Goal: Task Accomplishment & Management: Use online tool/utility

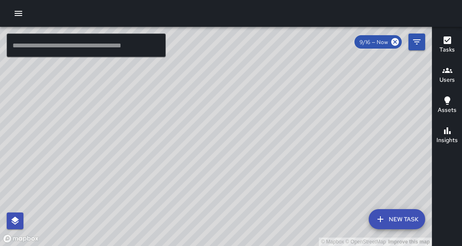
click at [394, 220] on button "New Task" at bounding box center [397, 219] width 57 height 20
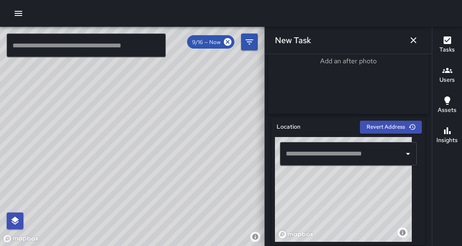
scroll to position [7, 0]
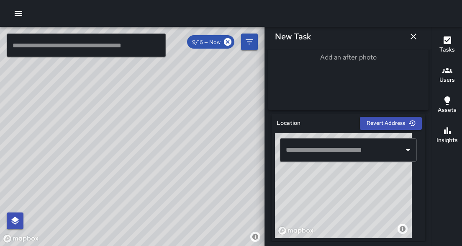
click at [368, 149] on input "text" at bounding box center [342, 150] width 117 height 16
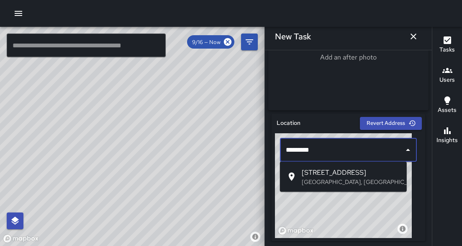
click at [338, 171] on span "[STREET_ADDRESS]" at bounding box center [351, 173] width 98 height 10
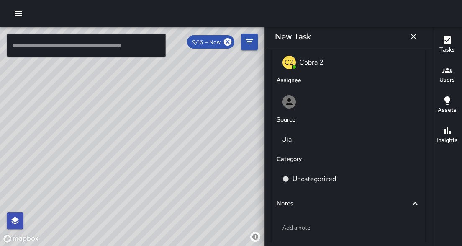
scroll to position [500, 0]
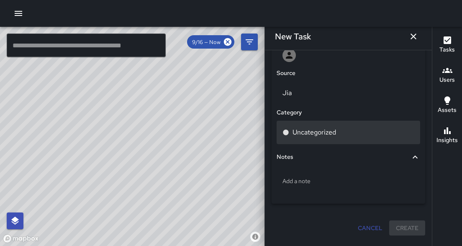
type input "**********"
click at [303, 131] on p "Uncategorized" at bounding box center [315, 132] width 44 height 10
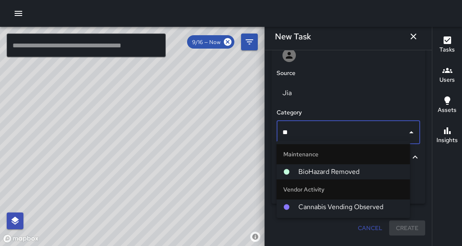
type input "***"
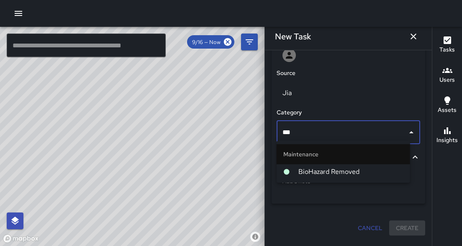
click at [305, 173] on span "BioHazard Removed" at bounding box center [351, 172] width 105 height 10
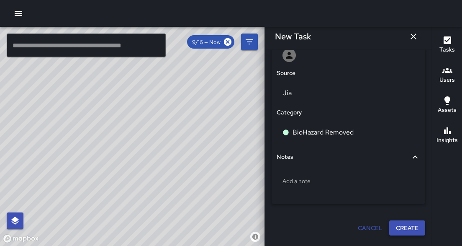
click at [402, 224] on button "Create" at bounding box center [408, 227] width 36 height 15
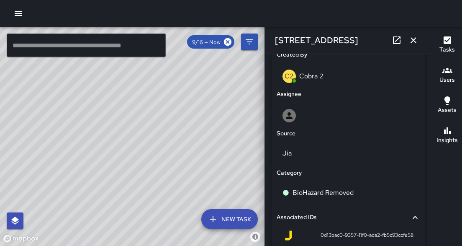
scroll to position [449, 0]
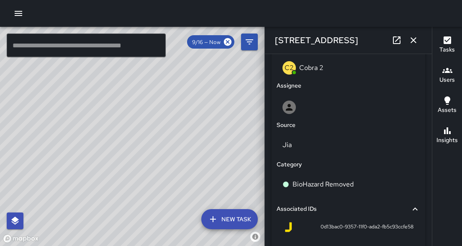
click at [297, 92] on div "Assignee" at bounding box center [348, 86] width 147 height 13
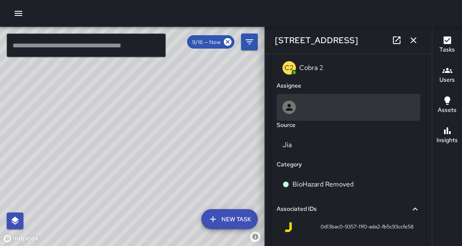
click at [297, 109] on div at bounding box center [349, 107] width 132 height 13
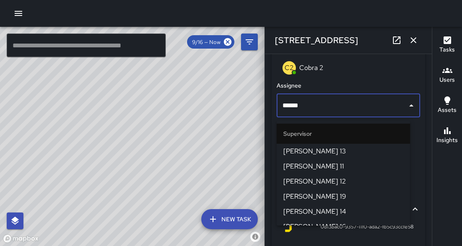
type input "*******"
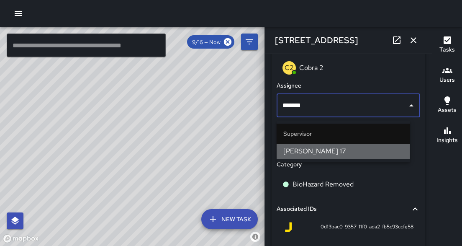
click at [312, 154] on span "[PERSON_NAME] 17" at bounding box center [344, 151] width 120 height 10
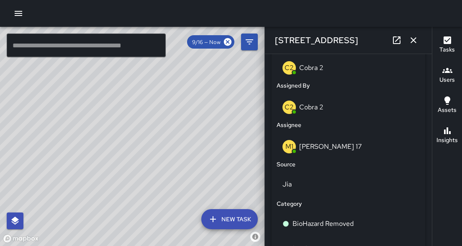
drag, startPoint x: 433, startPoint y: 126, endPoint x: 436, endPoint y: 152, distance: 26.5
click at [436, 155] on div "Tasks Users Assets Insights" at bounding box center [447, 136] width 30 height 219
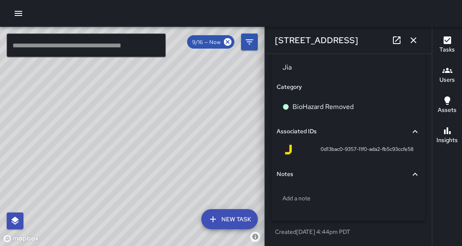
scroll to position [7, 0]
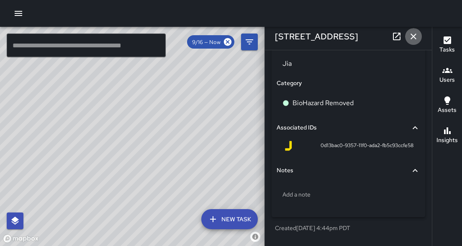
click at [411, 37] on icon "button" at bounding box center [414, 36] width 10 height 10
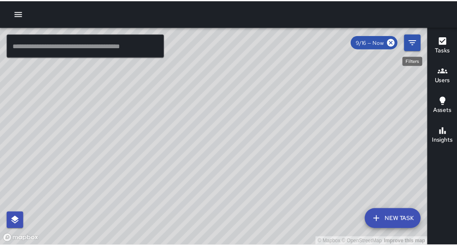
scroll to position [0, 0]
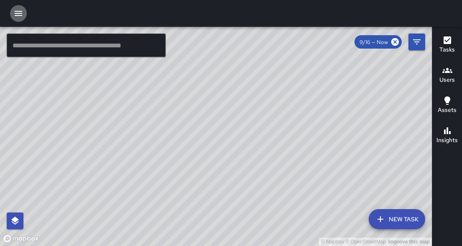
click at [18, 13] on icon "button" at bounding box center [19, 13] width 8 height 5
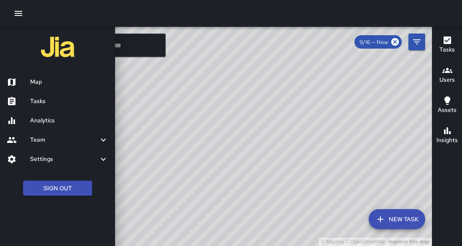
click at [41, 106] on div "Tasks" at bounding box center [57, 101] width 115 height 19
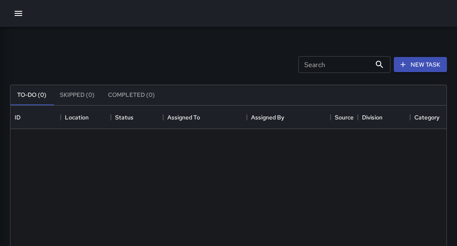
scroll to position [350, 431]
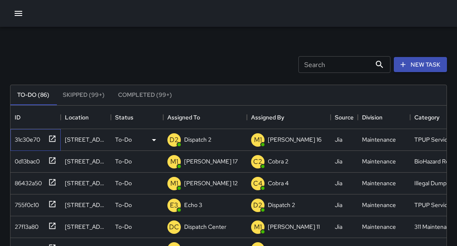
click at [51, 136] on icon at bounding box center [52, 138] width 8 height 8
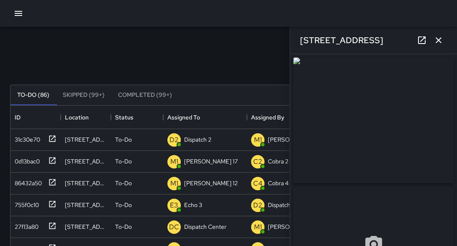
click at [203, 137] on p "Dispatch 2" at bounding box center [197, 139] width 27 height 8
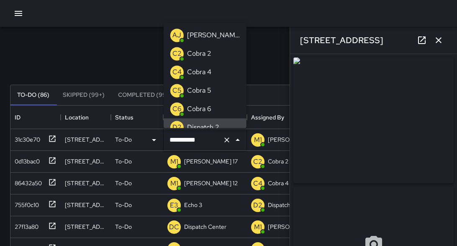
scroll to position [9, 0]
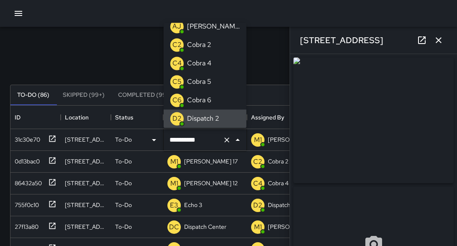
click at [203, 138] on input "**********" at bounding box center [194, 140] width 52 height 16
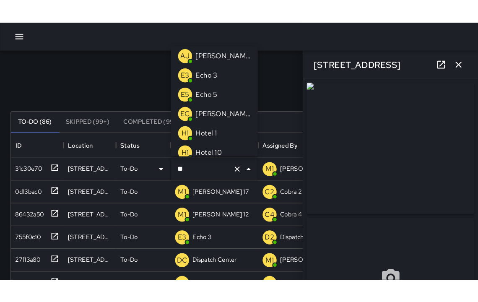
scroll to position [0, 0]
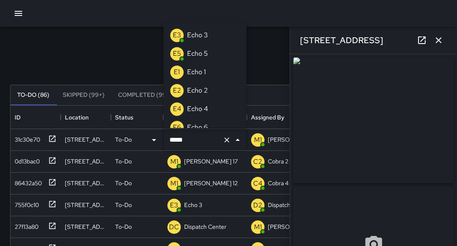
type input "******"
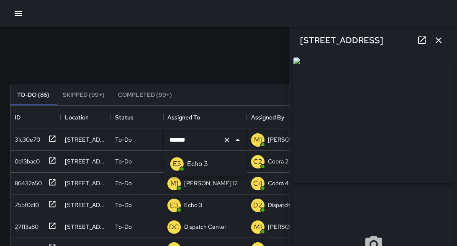
click at [201, 163] on p "Echo 3" at bounding box center [197, 164] width 21 height 10
click at [434, 39] on icon "button" at bounding box center [439, 40] width 10 height 10
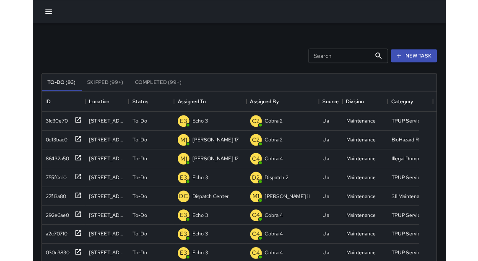
scroll to position [350, 452]
